Goal: Transaction & Acquisition: Subscribe to service/newsletter

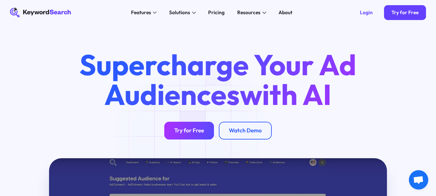
click at [177, 136] on link "Try for Free" at bounding box center [189, 130] width 50 height 17
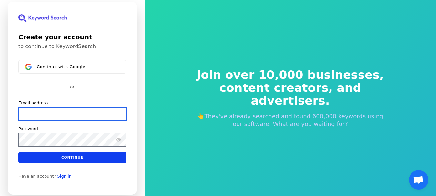
click at [56, 113] on input "Email address" at bounding box center [72, 114] width 108 height 14
